Goal: Task Accomplishment & Management: Manage account settings

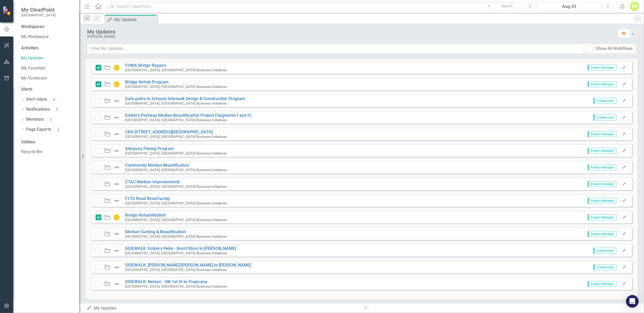
scroll to position [430, 0]
click at [622, 98] on icon "button" at bounding box center [623, 99] width 3 height 3
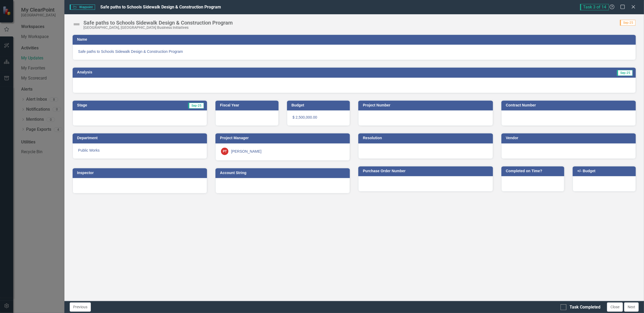
click at [169, 82] on div at bounding box center [354, 85] width 563 height 15
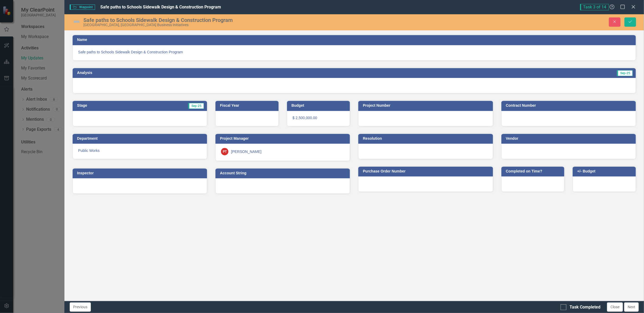
click at [461, 88] on div at bounding box center [354, 85] width 563 height 15
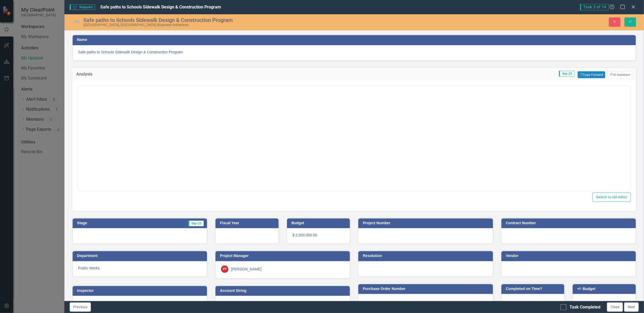
scroll to position [0, 0]
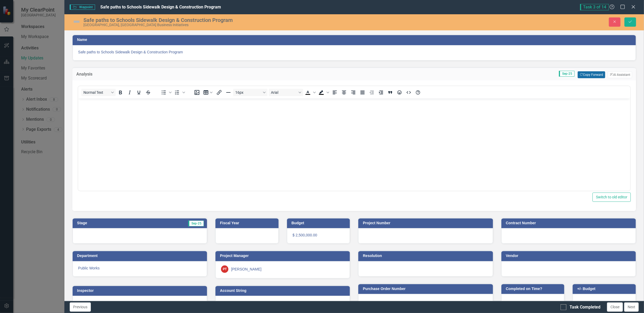
click at [587, 72] on button "Copy Forward Copy Forward" at bounding box center [590, 74] width 27 height 7
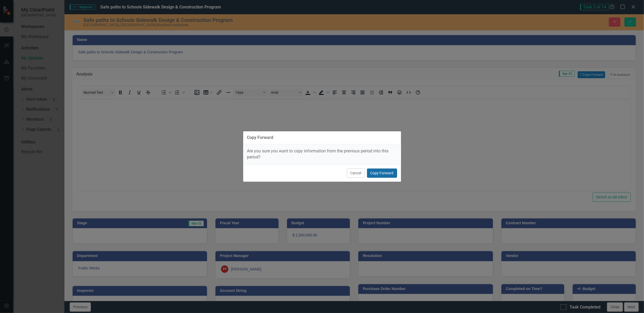
click at [389, 174] on button "Copy Forward" at bounding box center [382, 172] width 30 height 9
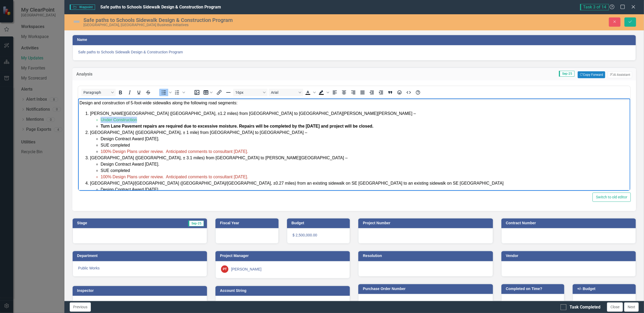
drag, startPoint x: 139, startPoint y: 120, endPoint x: 100, endPoint y: 120, distance: 39.3
click at [100, 120] on ul "Under Construction Turn Lane Pavement repairs are required due to excessive moi…" at bounding box center [359, 122] width 539 height 13
drag, startPoint x: 119, startPoint y: 120, endPoint x: 101, endPoint y: 120, distance: 18.2
click at [101, 120] on li "Complete" at bounding box center [364, 119] width 528 height 6
click at [120, 92] on icon "Bold" at bounding box center [120, 92] width 6 height 6
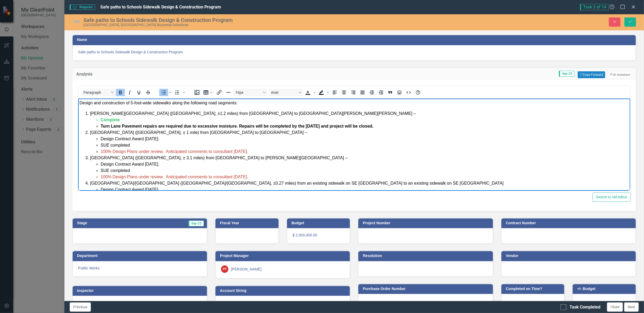
click at [126, 120] on li "Complete" at bounding box center [364, 119] width 528 height 6
drag, startPoint x: 100, startPoint y: 118, endPoint x: 105, endPoint y: 123, distance: 6.2
click at [102, 119] on span "Complete - Final invoicing" at bounding box center [126, 119] width 53 height 4
drag, startPoint x: 164, startPoint y: 120, endPoint x: 149, endPoint y: 120, distance: 15.1
click at [149, 120] on span "Work Complete - Final invoicing" at bounding box center [132, 119] width 64 height 4
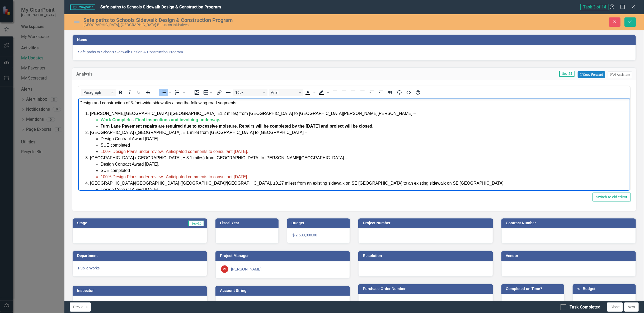
click at [220, 152] on span "100% Design Plans under review. Anticipated comments to consultant [DATE]." at bounding box center [174, 151] width 148 height 4
drag, startPoint x: 253, startPoint y: 150, endPoint x: 166, endPoint y: 154, distance: 86.4
click at [166, 154] on li "100% Design Plans under review. Anticipated comments to consultant [DATE]." at bounding box center [364, 151] width 528 height 6
drag, startPoint x: 139, startPoint y: 151, endPoint x: 162, endPoint y: 153, distance: 23.0
click at [162, 153] on span "100% Design Plans under review. Anticipated comments to consultant [DATE]." at bounding box center [174, 151] width 148 height 4
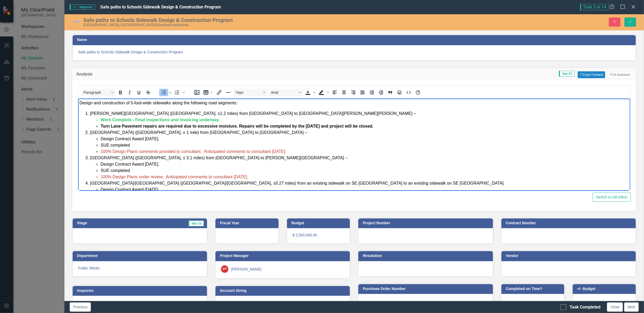
drag, startPoint x: 291, startPoint y: 150, endPoint x: 203, endPoint y: 154, distance: 87.7
click at [203, 154] on li "100% Design Plans comments provided to consultant. Anticipated comments to cons…" at bounding box center [364, 151] width 528 height 6
drag, startPoint x: 204, startPoint y: 154, endPoint x: 136, endPoint y: 151, distance: 68.1
click at [136, 151] on li "100% Design Plans comments provided to consultant." at bounding box center [364, 151] width 528 height 6
click at [136, 151] on span "100% Design Plans comments provided to consultant." at bounding box center [150, 151] width 101 height 4
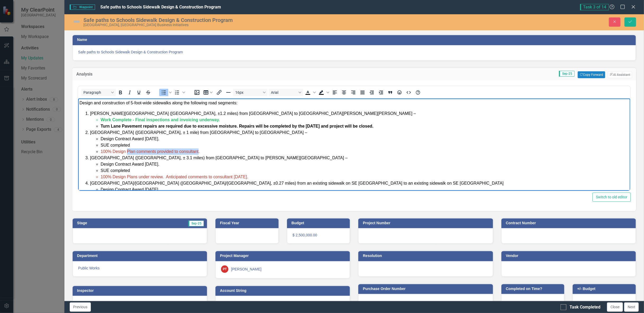
drag, startPoint x: 197, startPoint y: 151, endPoint x: 126, endPoint y: 152, distance: 71.0
click at [126, 152] on span "100% Design Plan comments provided to consultant." at bounding box center [149, 151] width 99 height 4
copy span "Plan comments provided to consultant"
drag, startPoint x: 251, startPoint y: 177, endPoint x: 127, endPoint y: 176, distance: 124.0
click at [127, 176] on span "100% Design Plans under review. Anticipated comments to consultant [DATE]." at bounding box center [174, 176] width 148 height 4
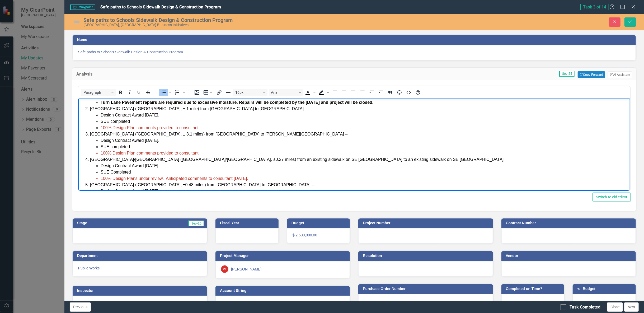
scroll to position [59, 0]
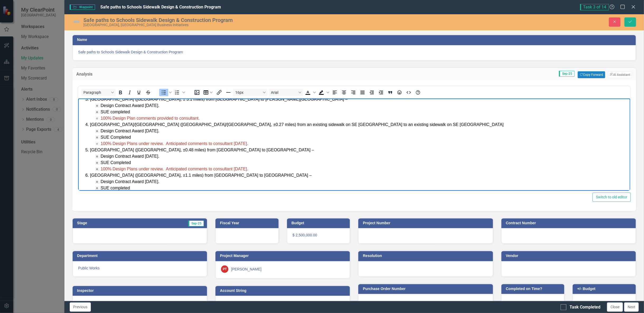
drag, startPoint x: 138, startPoint y: 143, endPoint x: 254, endPoint y: 143, distance: 115.6
click at [254, 143] on li "100% Design Plans under review. Anticipated comments to consultant [DATE]." at bounding box center [364, 143] width 528 height 6
drag, startPoint x: 127, startPoint y: 169, endPoint x: 254, endPoint y: 171, distance: 126.7
click at [254, 171] on li "100% Design Plans under review. Anticipated comments to consultant [DATE]." at bounding box center [364, 168] width 528 height 6
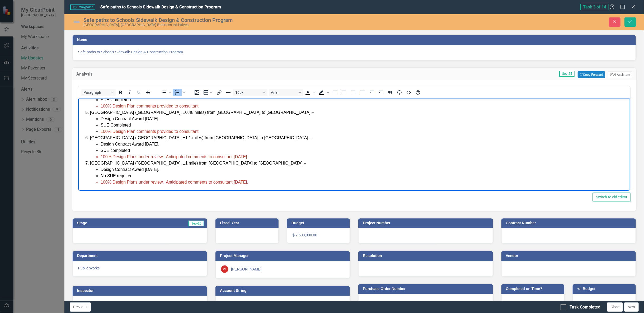
click at [96, 136] on span "[GEOGRAPHIC_DATA] ([GEOGRAPHIC_DATA], ±1.1 miles) from [GEOGRAPHIC_DATA] to [GE…" at bounding box center [200, 137] width 221 height 4
drag, startPoint x: 134, startPoint y: 158, endPoint x: 257, endPoint y: 156, distance: 122.5
click at [257, 156] on li "100% Design Plans under review. Anticipated comments to consultant [DATE]." at bounding box center [364, 156] width 528 height 6
drag, startPoint x: 127, startPoint y: 182, endPoint x: 253, endPoint y: 182, distance: 126.1
click at [248, 182] on span "100% Design Plans under review. Anticipated comments to consultant [DATE]." at bounding box center [174, 181] width 148 height 4
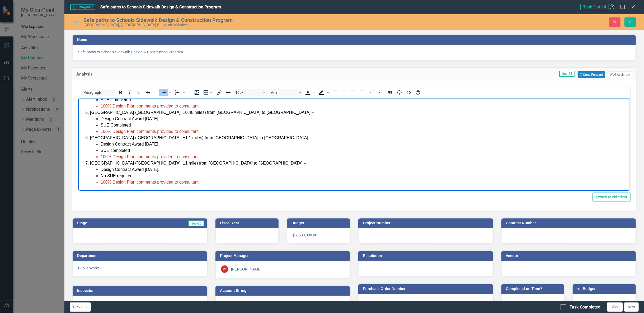
scroll to position [14, 0]
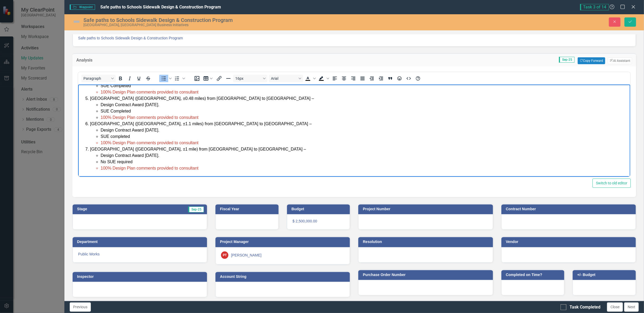
click at [213, 161] on li "No SUE required" at bounding box center [364, 161] width 528 height 6
click at [77, 21] on img at bounding box center [76, 21] width 8 height 8
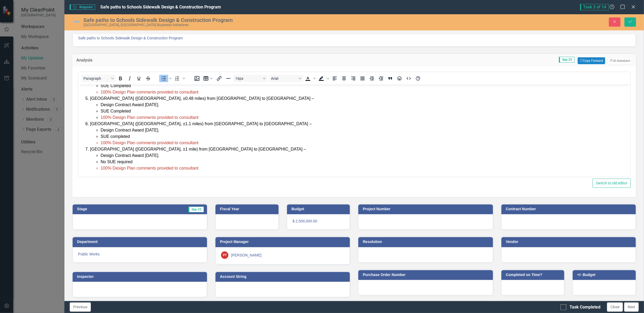
click at [77, 21] on img at bounding box center [76, 21] width 8 height 8
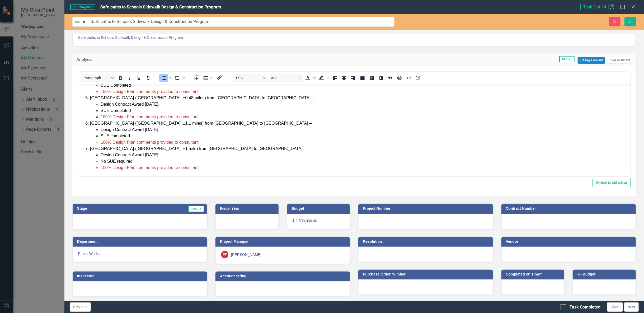
scroll to position [13, 0]
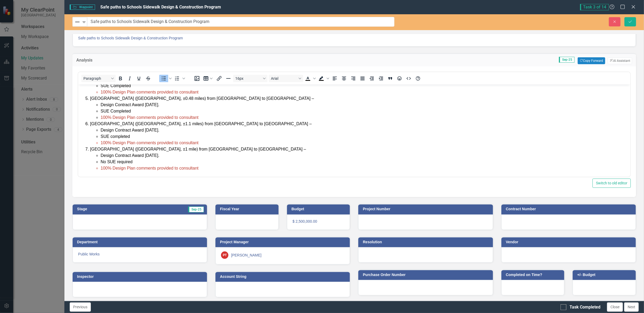
click at [77, 21] on img at bounding box center [77, 22] width 6 height 6
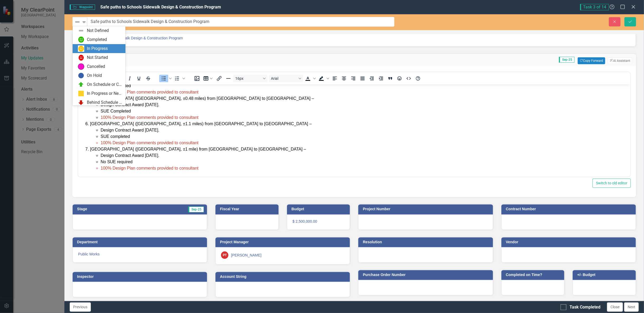
click at [98, 47] on div "In Progress" at bounding box center [97, 49] width 21 height 6
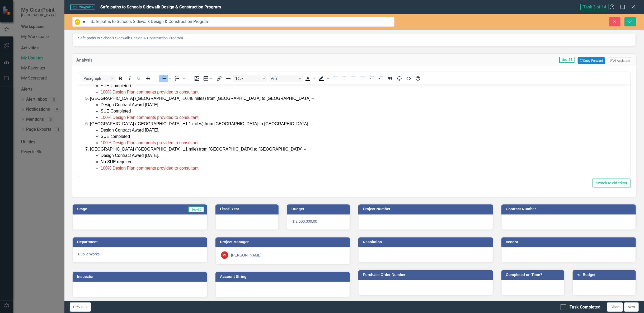
click at [163, 217] on div at bounding box center [140, 221] width 134 height 15
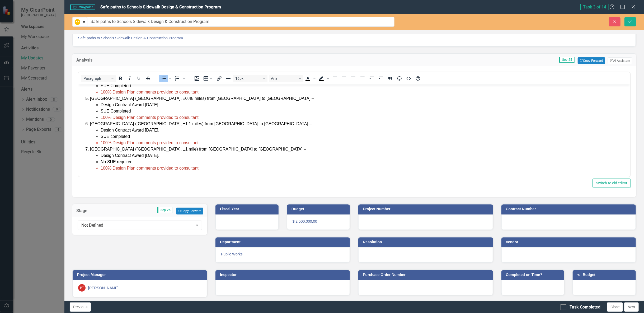
scroll to position [14, 0]
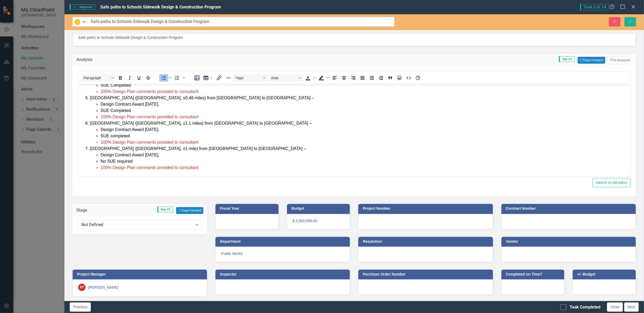
click at [156, 228] on div "Not Defined Expand" at bounding box center [139, 225] width 135 height 18
click at [154, 225] on div "Not Defined" at bounding box center [136, 225] width 111 height 6
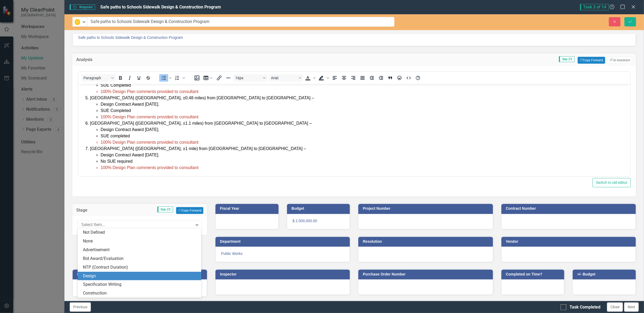
click at [120, 278] on div "Design" at bounding box center [140, 276] width 115 height 6
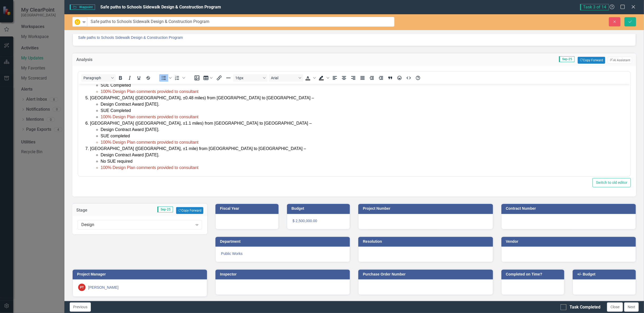
scroll to position [0, 0]
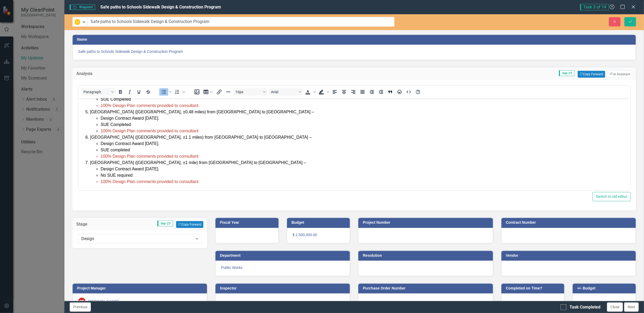
click at [293, 178] on li "100% Design Plan comments provided to consultant" at bounding box center [364, 181] width 528 height 6
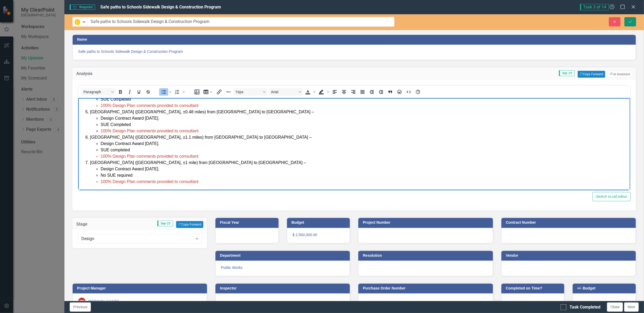
click at [631, 22] on icon "Save" at bounding box center [630, 22] width 5 height 4
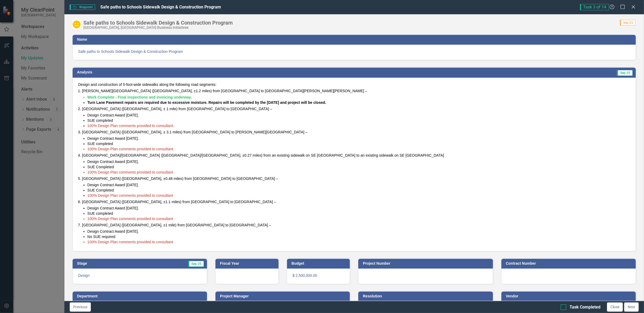
click at [568, 307] on div "Task Completed" at bounding box center [580, 307] width 40 height 6
click at [564, 307] on input "Task Completed" at bounding box center [561, 305] width 3 height 3
checkbox input "true"
drag, startPoint x: 620, startPoint y: 307, endPoint x: 585, endPoint y: 307, distance: 34.6
click at [620, 307] on button "Close" at bounding box center [615, 306] width 16 height 9
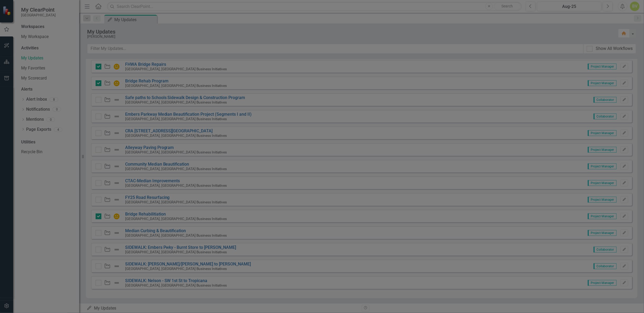
checkbox input "true"
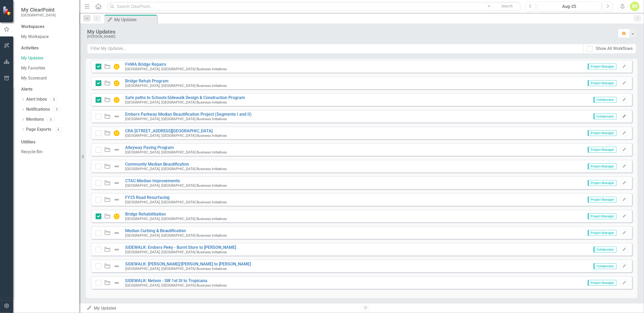
click at [622, 116] on icon "Edit" at bounding box center [624, 116] width 4 height 3
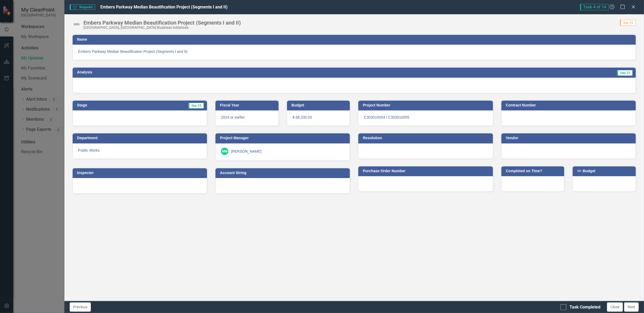
click at [93, 87] on div at bounding box center [354, 85] width 563 height 15
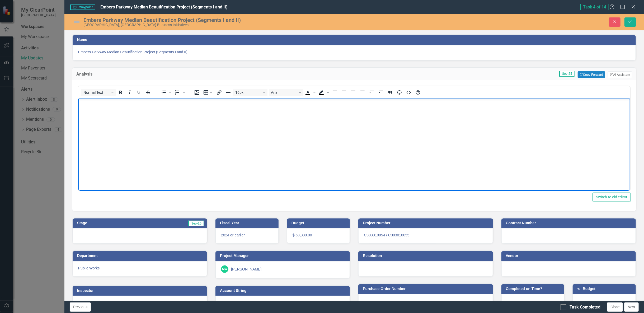
click at [150, 129] on body "Rich Text Area. Press ALT-0 for help." at bounding box center [354, 137] width 552 height 79
click at [585, 73] on button "Copy Forward Copy Forward" at bounding box center [590, 74] width 27 height 7
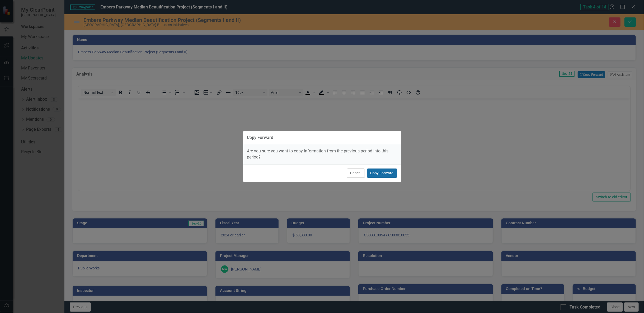
click at [397, 170] on button "Copy Forward" at bounding box center [382, 172] width 30 height 9
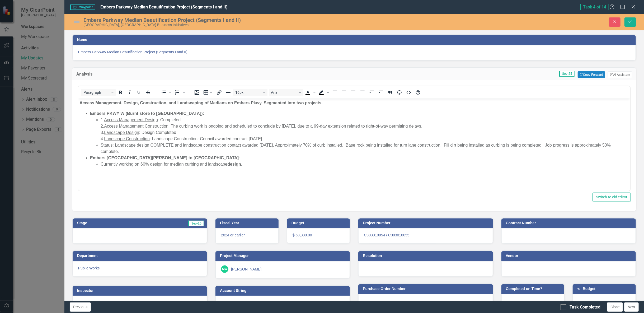
click at [132, 166] on p "Currently working on 60% design for median curbing and landscape design ." at bounding box center [364, 164] width 528 height 6
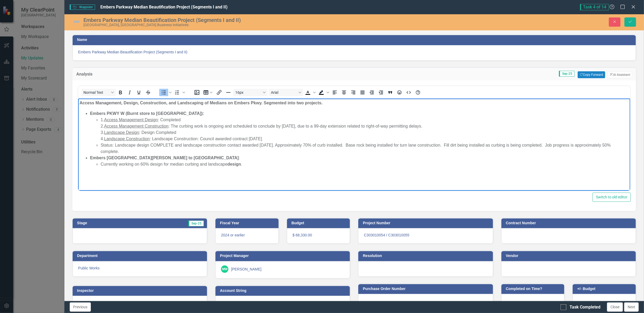
click at [132, 166] on p "Currently working on 60% design for median curbing and landscape design ." at bounding box center [364, 164] width 528 height 6
drag, startPoint x: 219, startPoint y: 164, endPoint x: 101, endPoint y: 165, distance: 117.7
click at [101, 165] on p "Currently working on 60% design for median curbing and landscape design ." at bounding box center [364, 164] width 528 height 6
click at [133, 165] on p "Rich Text Area. Press ALT-0 for help." at bounding box center [364, 164] width 528 height 6
click at [131, 164] on p "Rich Text Area. Press ALT-0 for help." at bounding box center [364, 164] width 528 height 6
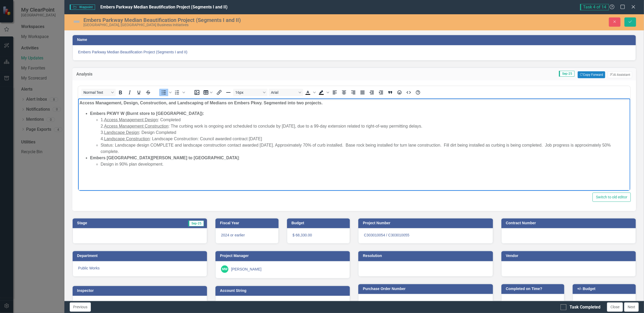
click at [162, 151] on li "Status: Landscape design COMPLETE and landscape construction contact awarded [D…" at bounding box center [364, 148] width 528 height 13
click at [76, 23] on img at bounding box center [76, 21] width 8 height 8
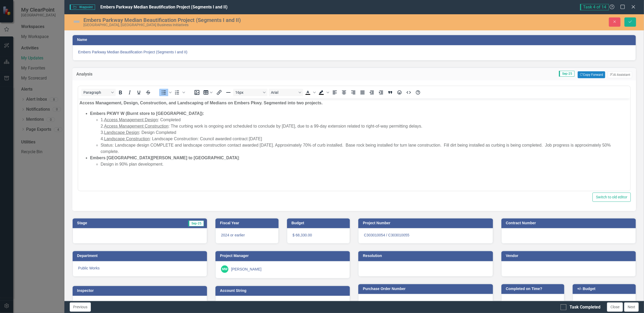
click at [76, 23] on img at bounding box center [76, 21] width 8 height 8
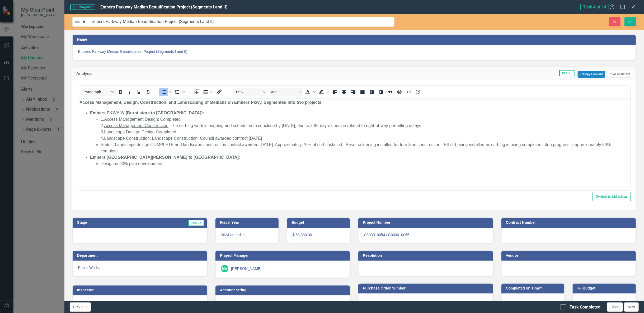
click at [76, 23] on img at bounding box center [77, 22] width 6 height 6
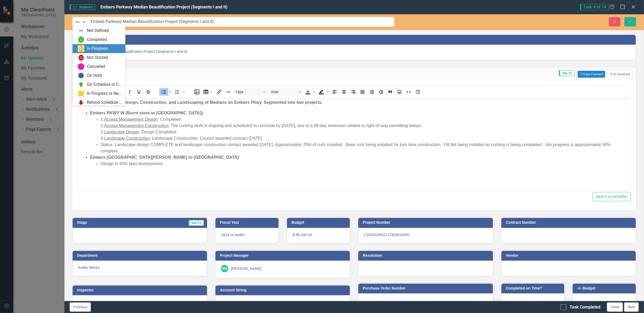
click at [83, 46] on img at bounding box center [81, 48] width 6 height 6
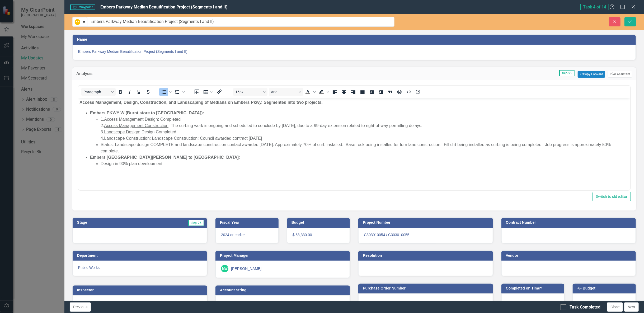
click at [141, 230] on div at bounding box center [140, 235] width 134 height 15
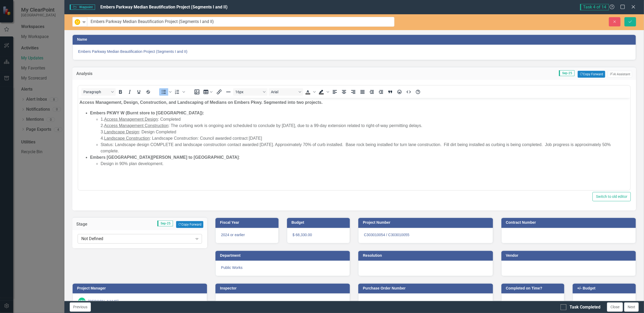
click at [140, 237] on div "Not Defined" at bounding box center [136, 239] width 111 height 6
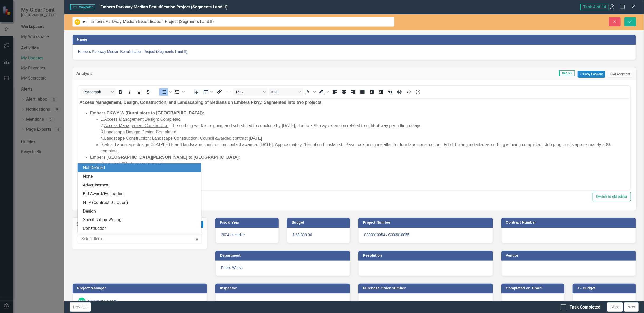
drag, startPoint x: 155, startPoint y: 260, endPoint x: 173, endPoint y: 247, distance: 21.7
click at [155, 260] on div "Stage Sep-25 Copy Forward Copy Forward 8 results available. Use Up and Down to …" at bounding box center [211, 275] width 286 height 131
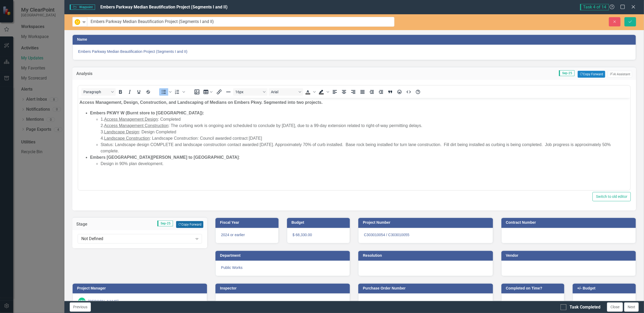
click at [194, 224] on button "Copy Forward Copy Forward" at bounding box center [189, 224] width 27 height 7
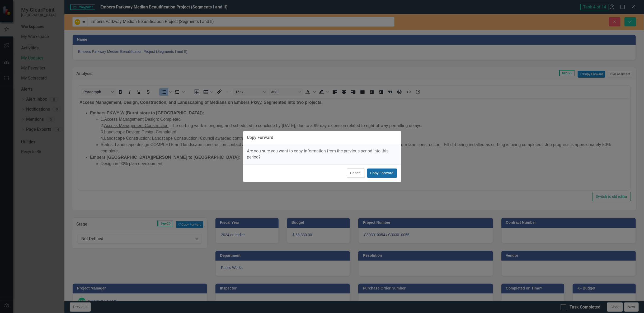
click at [392, 173] on button "Copy Forward" at bounding box center [382, 172] width 30 height 9
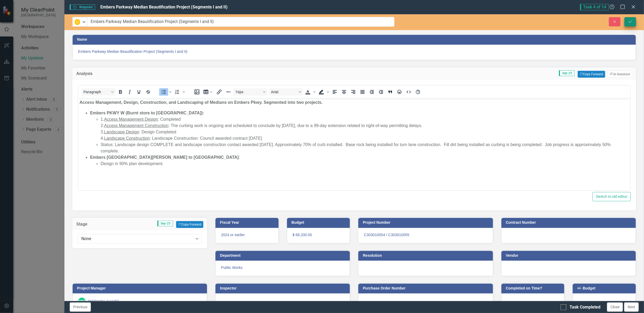
click at [637, 20] on div "Close Save" at bounding box center [523, 21] width 234 height 9
click at [635, 20] on button "Save" at bounding box center [630, 21] width 12 height 9
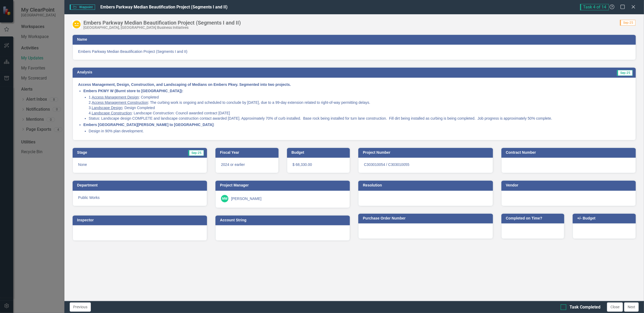
click at [578, 306] on div "Task Completed" at bounding box center [584, 307] width 31 height 6
click at [564, 306] on input "Task Completed" at bounding box center [561, 305] width 3 height 3
checkbox input "true"
click at [618, 307] on button "Close" at bounding box center [615, 306] width 16 height 9
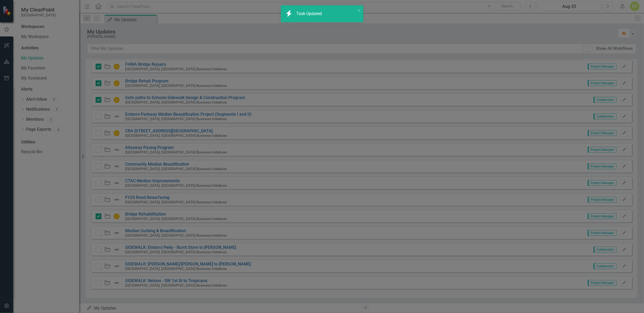
checkbox input "true"
